Goal: Information Seeking & Learning: Learn about a topic

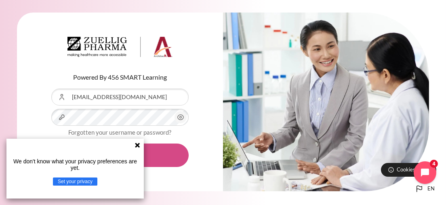
click at [160, 159] on button "Log in" at bounding box center [119, 154] width 137 height 23
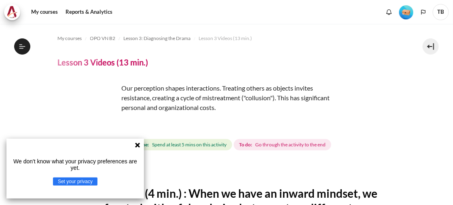
scroll to position [213, 0]
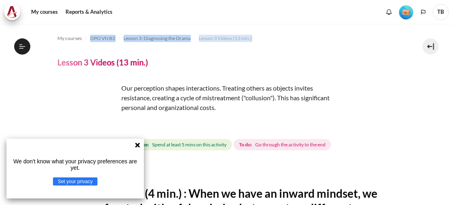
drag, startPoint x: 91, startPoint y: 29, endPoint x: 36, endPoint y: 68, distance: 67.9
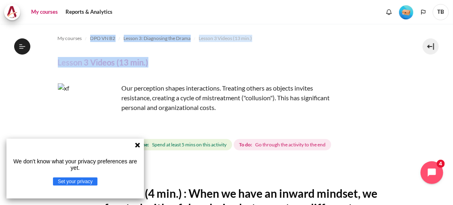
click at [43, 13] on link "My courses" at bounding box center [44, 12] width 32 height 16
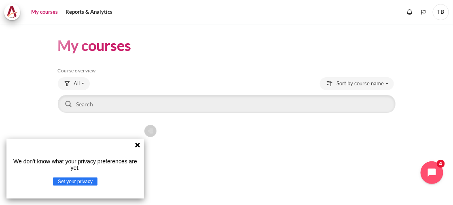
click at [137, 146] on icon at bounding box center [137, 145] width 5 height 5
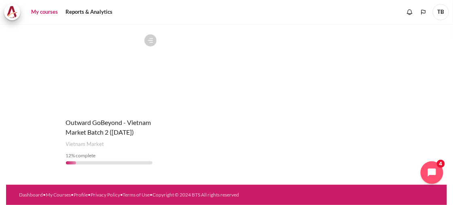
scroll to position [107, 0]
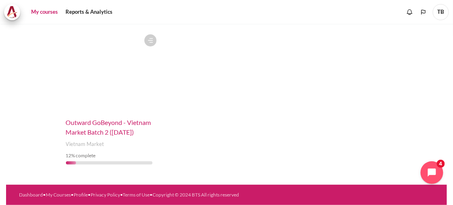
click at [87, 118] on span "Outward GoBeyond - Vietnam Market Batch 2 ([DATE])" at bounding box center [108, 126] width 85 height 17
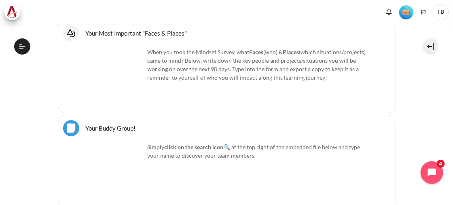
scroll to position [786, 0]
